Goal: Task Accomplishment & Management: Use online tool/utility

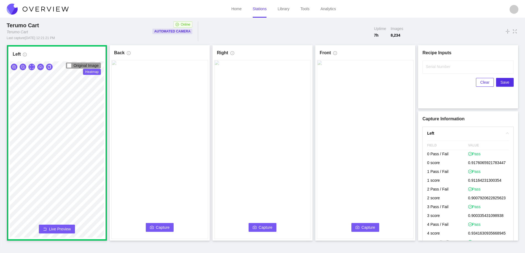
click at [160, 226] on span "Capture" at bounding box center [163, 227] width 14 height 6
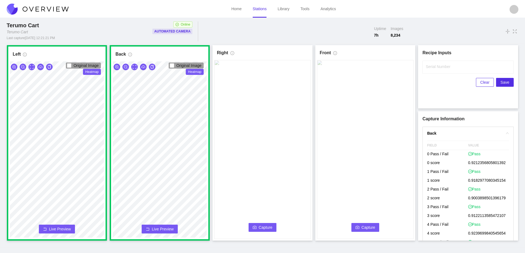
click at [261, 224] on span "Capture" at bounding box center [266, 227] width 14 height 6
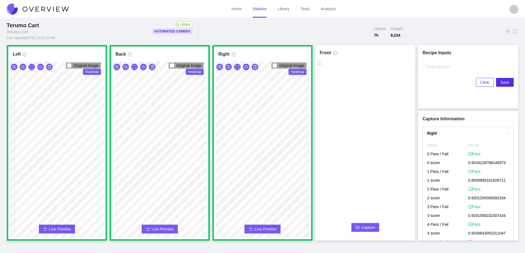
click at [361, 227] on button "Capture" at bounding box center [365, 227] width 28 height 9
click at [436, 70] on input "Serial Number" at bounding box center [467, 67] width 91 height 13
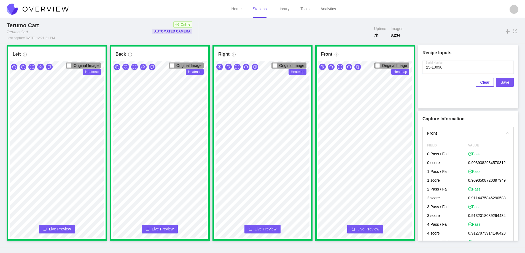
type input "25-10090"
click at [506, 83] on span "Save" at bounding box center [504, 82] width 9 height 6
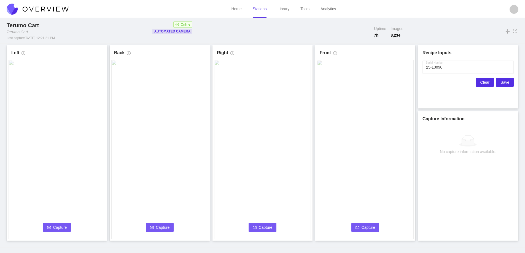
click at [484, 82] on span "Clear" at bounding box center [484, 82] width 9 height 6
click at [64, 224] on button "Capture" at bounding box center [57, 227] width 28 height 9
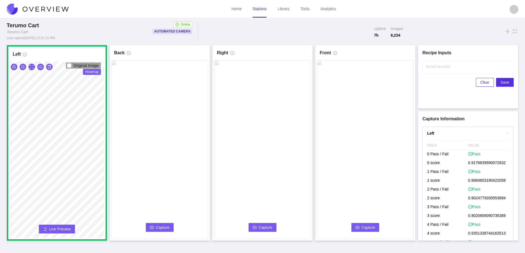
click at [162, 227] on span "Capture" at bounding box center [163, 227] width 14 height 6
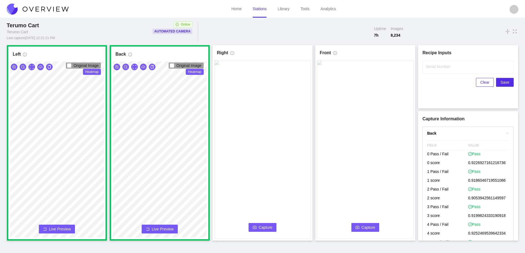
click at [255, 227] on icon "camera" at bounding box center [255, 227] width 4 height 3
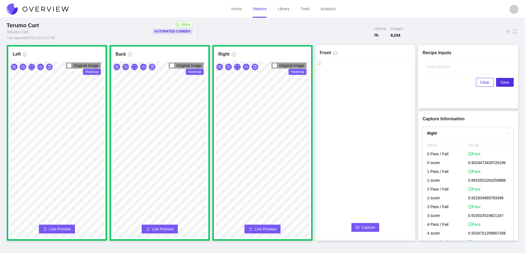
click at [359, 225] on button "Capture" at bounding box center [365, 227] width 28 height 9
click at [426, 65] on label "Serial Number" at bounding box center [438, 67] width 25 height 6
click at [426, 65] on input "Serial Number" at bounding box center [467, 67] width 91 height 13
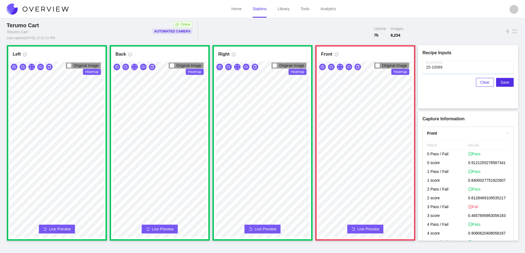
type input "25-10089"
click at [363, 229] on span "Live Preview" at bounding box center [368, 229] width 22 height 6
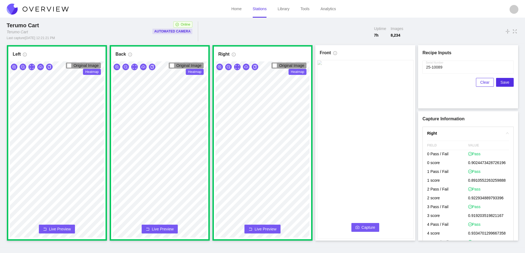
click at [363, 228] on span "Capture" at bounding box center [368, 227] width 14 height 6
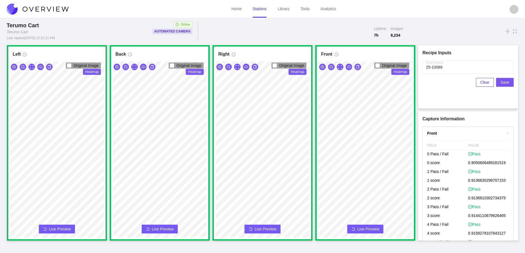
click at [505, 82] on span "Save" at bounding box center [504, 82] width 9 height 6
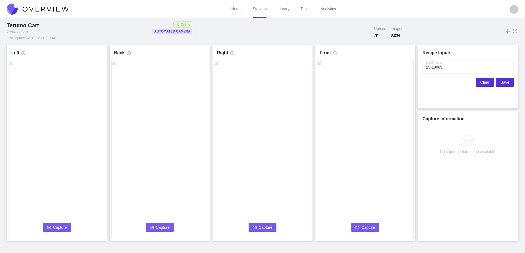
click at [486, 81] on span "Clear" at bounding box center [484, 82] width 9 height 6
click at [54, 225] on span "Capture" at bounding box center [60, 227] width 14 height 6
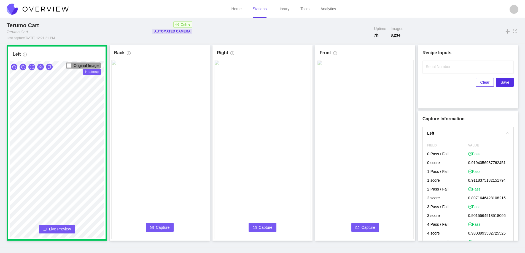
click at [162, 225] on span "Capture" at bounding box center [163, 227] width 14 height 6
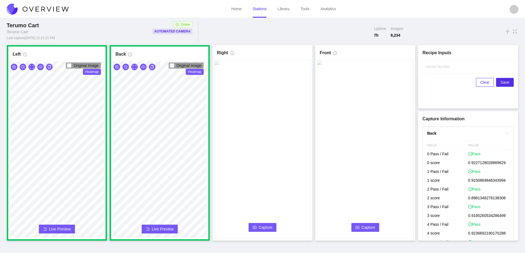
click at [263, 227] on span "Capture" at bounding box center [266, 227] width 14 height 6
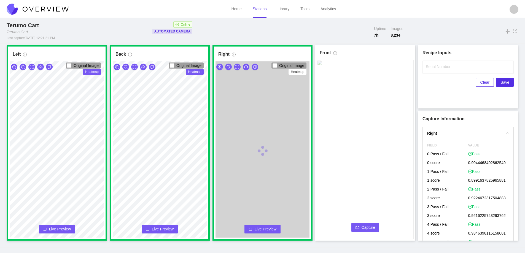
click at [365, 226] on span "Capture" at bounding box center [368, 227] width 14 height 6
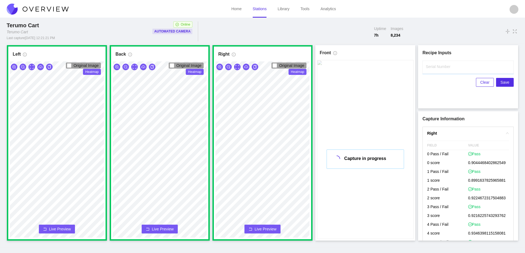
click at [437, 71] on input "Serial Number" at bounding box center [467, 67] width 91 height 13
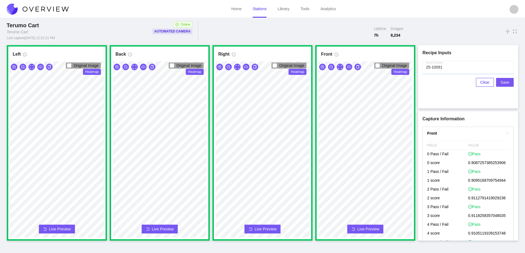
type input "25-10091"
click at [499, 82] on button "Save" at bounding box center [505, 82] width 18 height 9
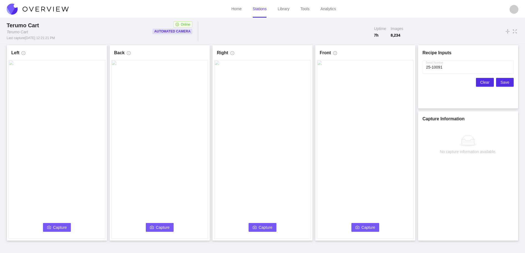
click at [485, 83] on span "Clear" at bounding box center [484, 82] width 9 height 6
